Goal: Information Seeking & Learning: Learn about a topic

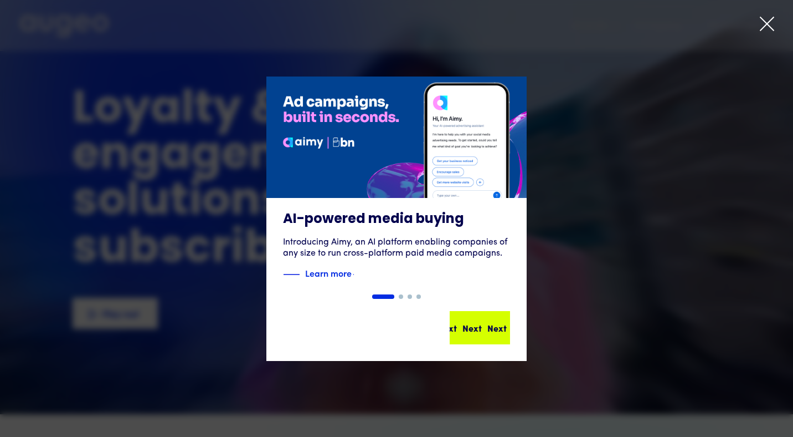
scroll to position [14, 0]
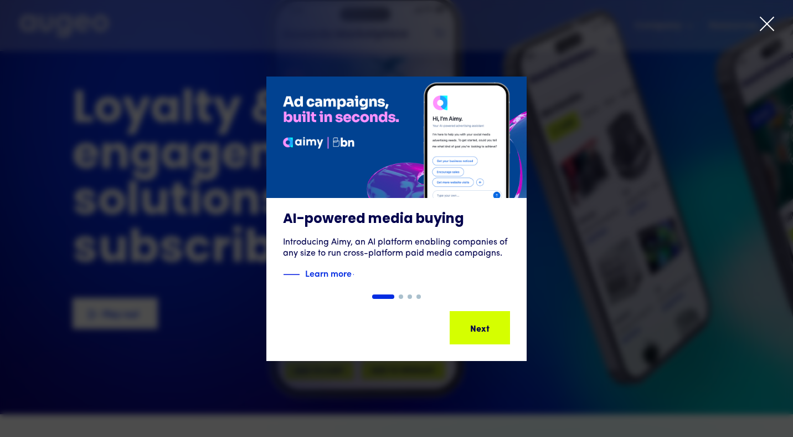
click at [772, 24] on icon at bounding box center [767, 24] width 17 height 17
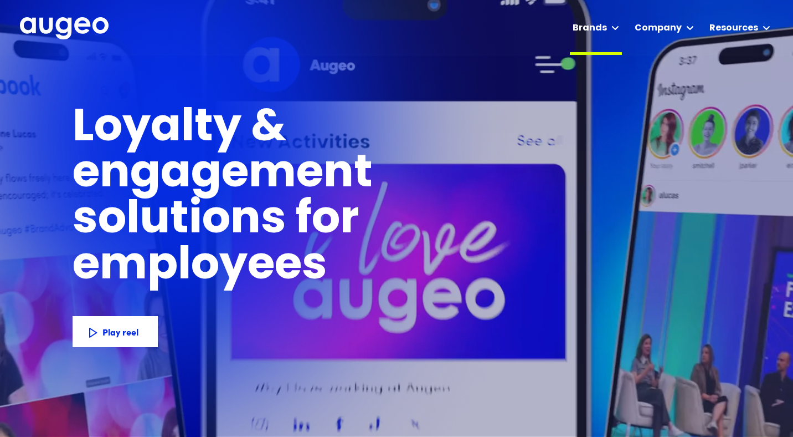
scroll to position [0, 0]
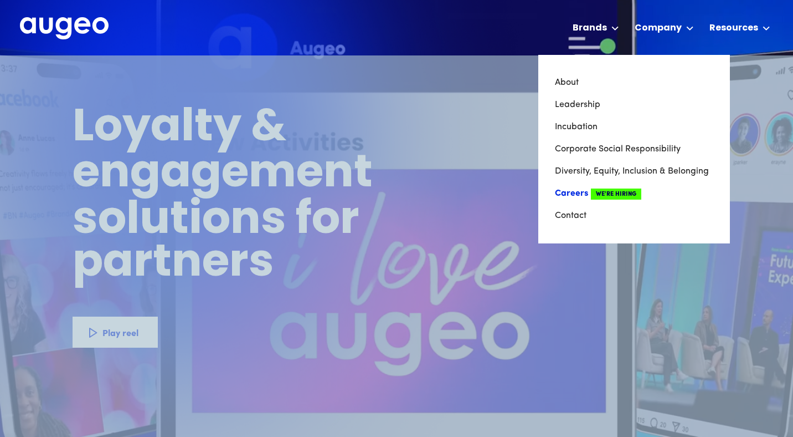
click at [597, 191] on span "We're Hiring" at bounding box center [616, 193] width 50 height 11
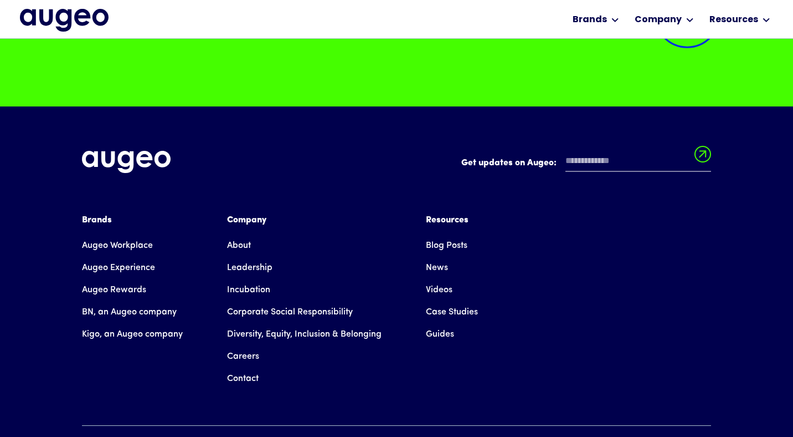
scroll to position [2799, 0]
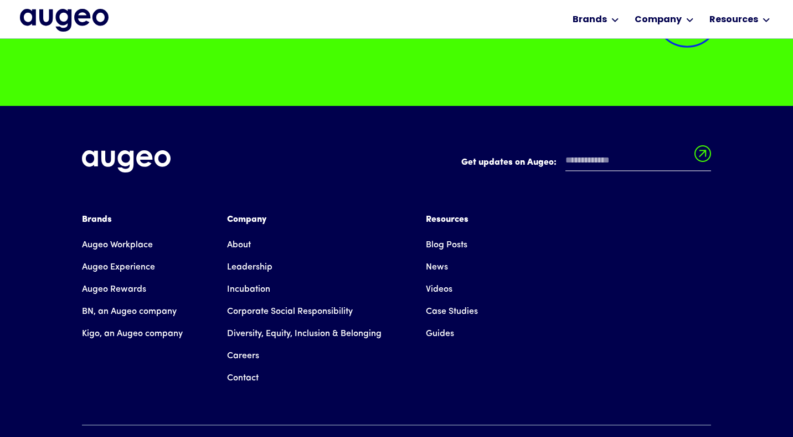
drag, startPoint x: 190, startPoint y: 173, endPoint x: 64, endPoint y: 154, distance: 127.2
click at [64, 155] on div "Get updates on Augeo: Get updates on Augeo: Thanks for subscribing! Oops! Somet…" at bounding box center [396, 303] width 793 height 394
